Goal: Check status: Check status

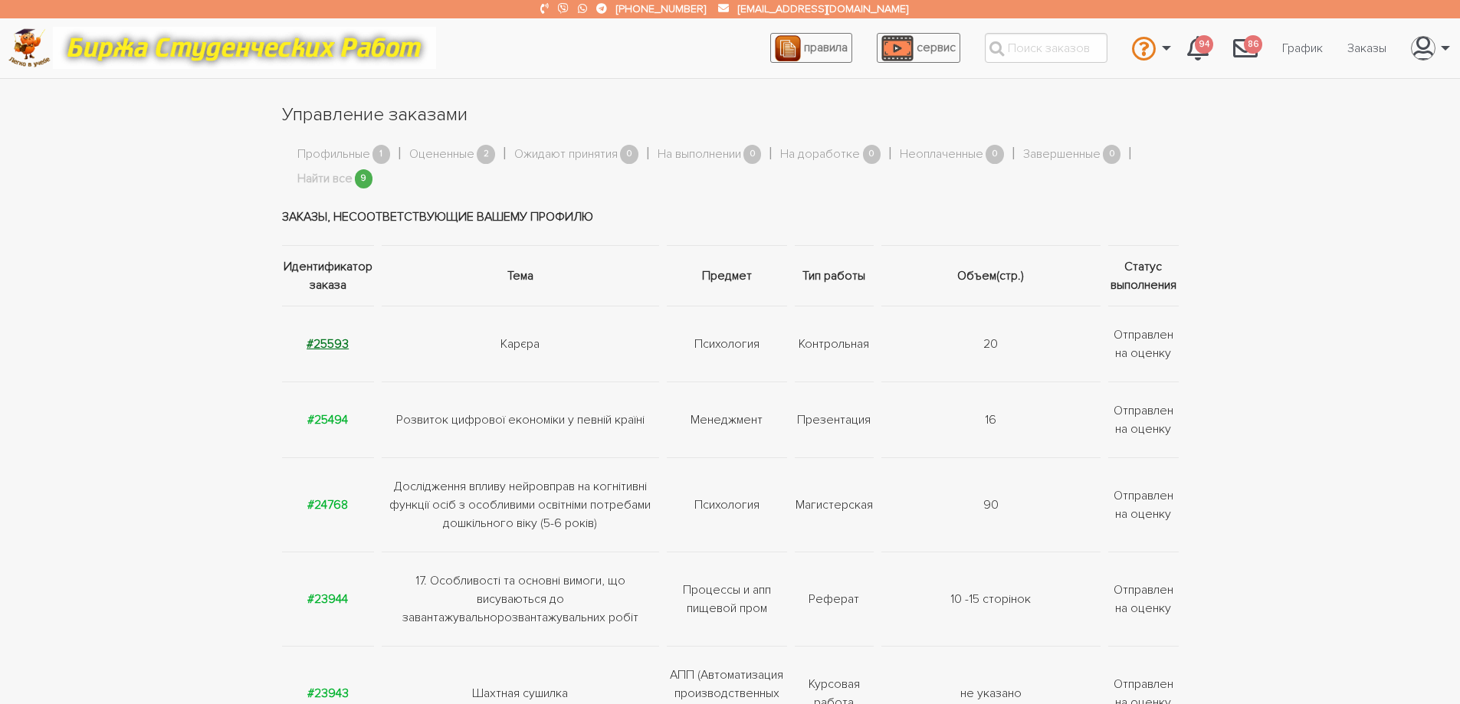
click at [334, 343] on strong "#25593" at bounding box center [328, 343] width 42 height 15
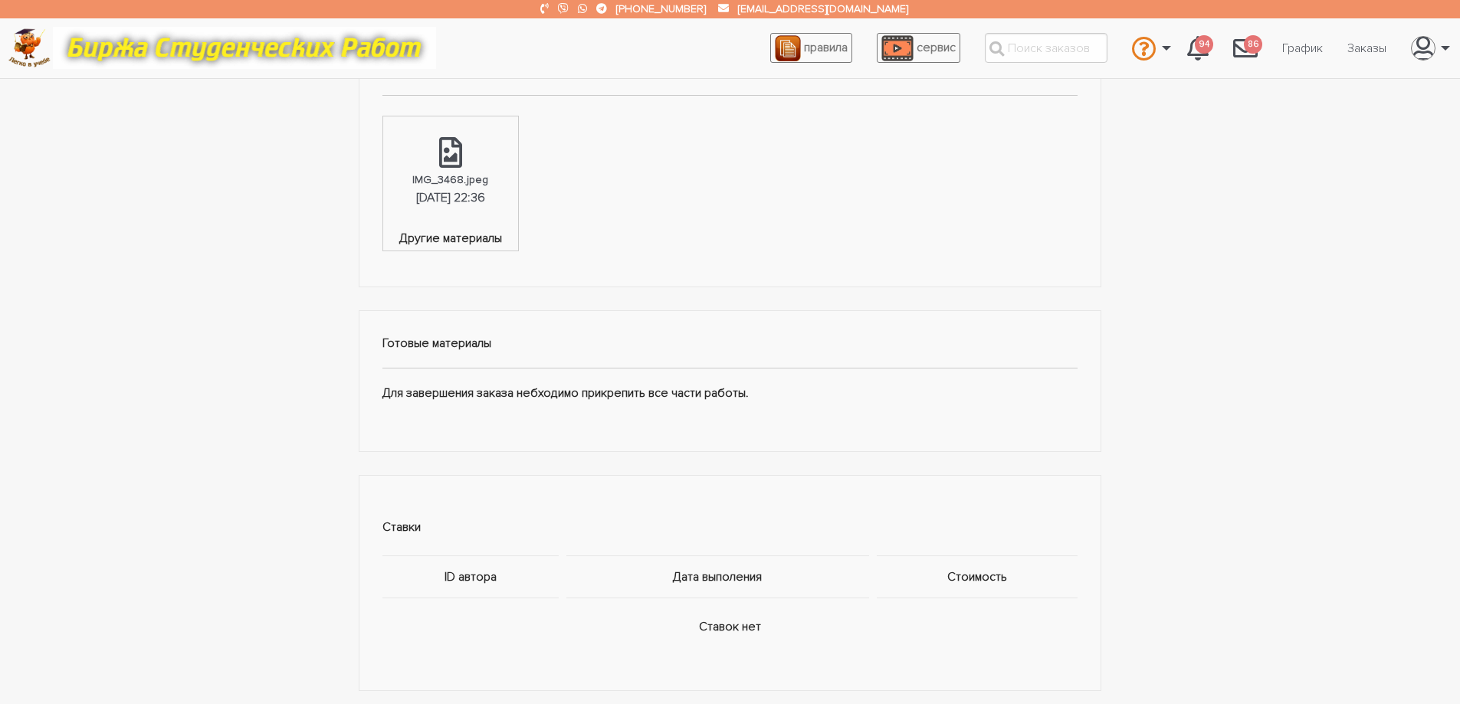
scroll to position [536, 0]
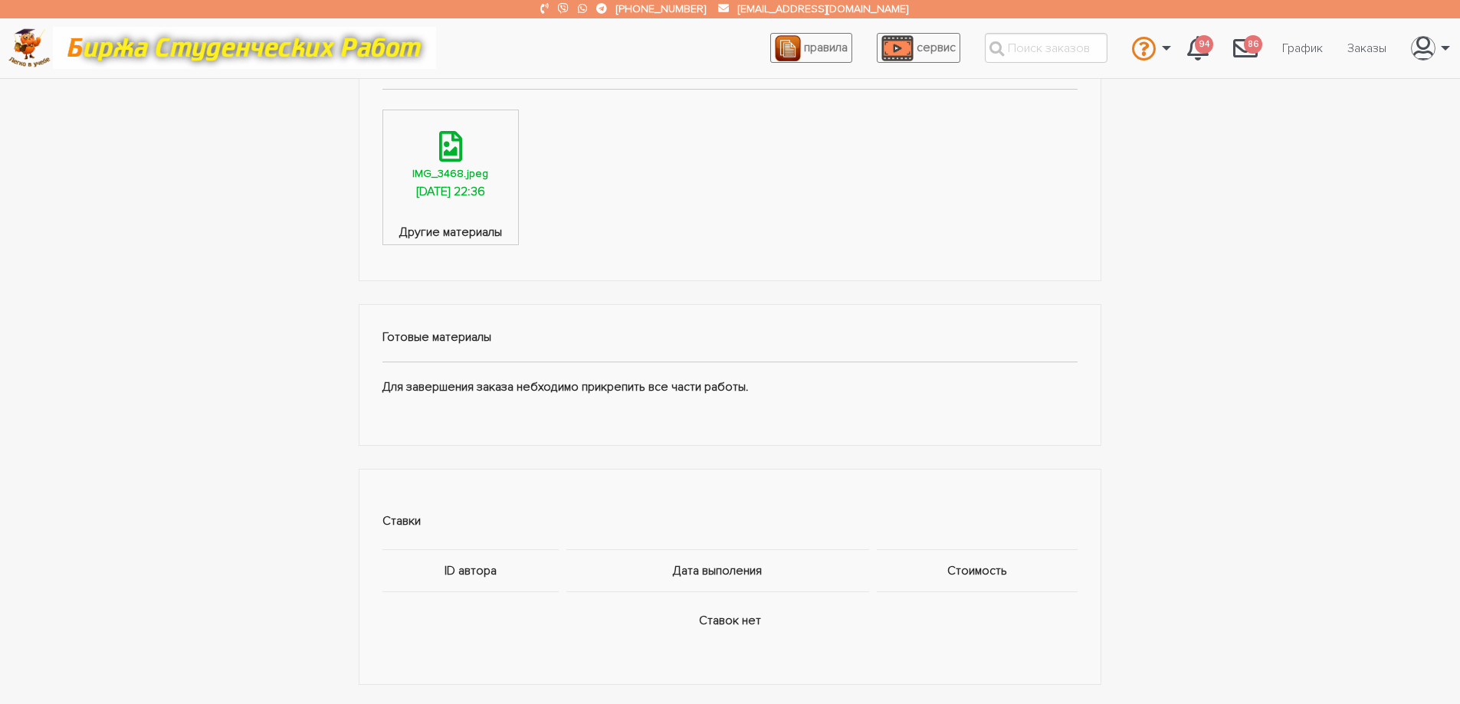
click at [454, 155] on icon at bounding box center [450, 146] width 23 height 31
